Goal: Navigation & Orientation: Find specific page/section

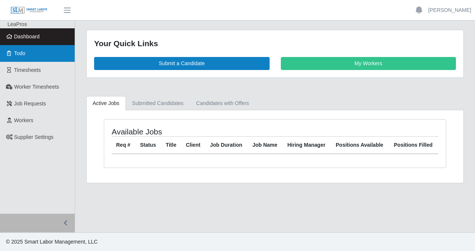
click at [41, 54] on link "Todo" at bounding box center [37, 53] width 75 height 17
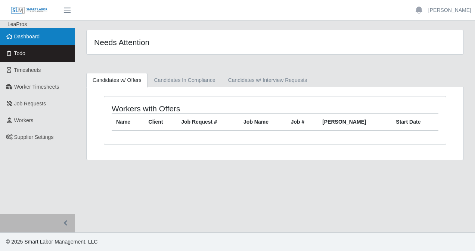
click at [37, 38] on span "Dashboard" at bounding box center [27, 37] width 26 height 6
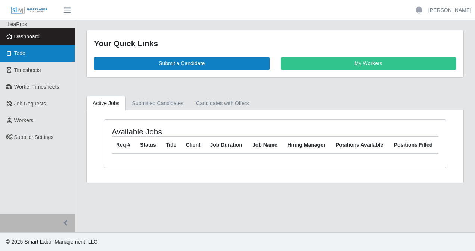
click at [33, 55] on link "Todo" at bounding box center [37, 53] width 75 height 17
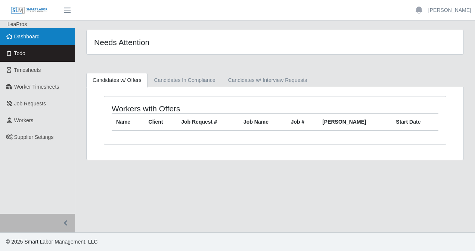
click at [36, 43] on link "Dashboard" at bounding box center [37, 36] width 75 height 17
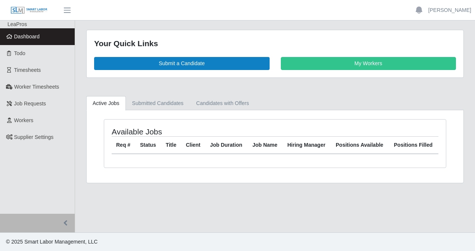
click at [29, 38] on span "Dashboard" at bounding box center [27, 37] width 26 height 6
click at [66, 12] on span "button" at bounding box center [67, 10] width 10 height 9
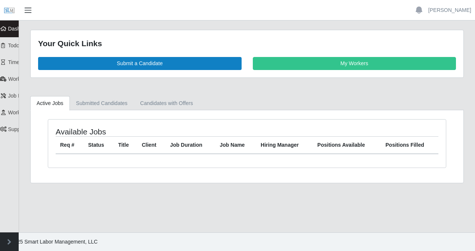
click at [30, 8] on span "button" at bounding box center [28, 10] width 10 height 9
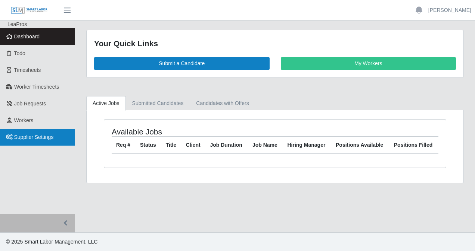
click at [46, 138] on span "Supplier Settings" at bounding box center [34, 137] width 40 height 6
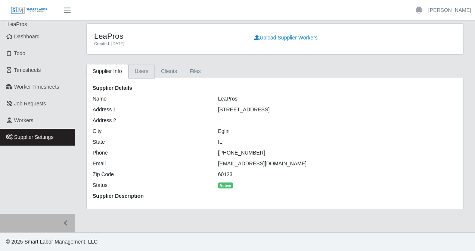
click at [144, 70] on link "Users" at bounding box center [141, 71] width 26 height 15
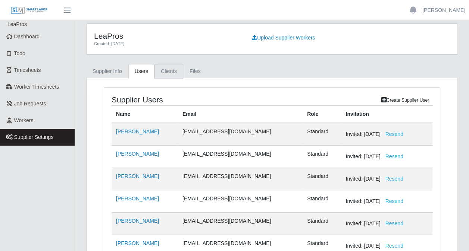
click at [163, 75] on link "Clients" at bounding box center [168, 71] width 29 height 15
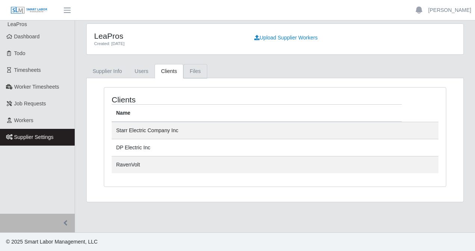
click at [190, 73] on link "Files" at bounding box center [195, 71] width 24 height 15
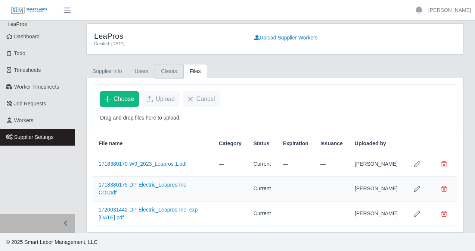
click at [167, 67] on link "Clients" at bounding box center [168, 71] width 29 height 15
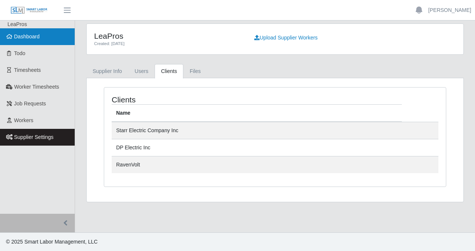
click at [28, 40] on span "Dashboard" at bounding box center [27, 37] width 26 height 6
